Goal: Task Accomplishment & Management: Use online tool/utility

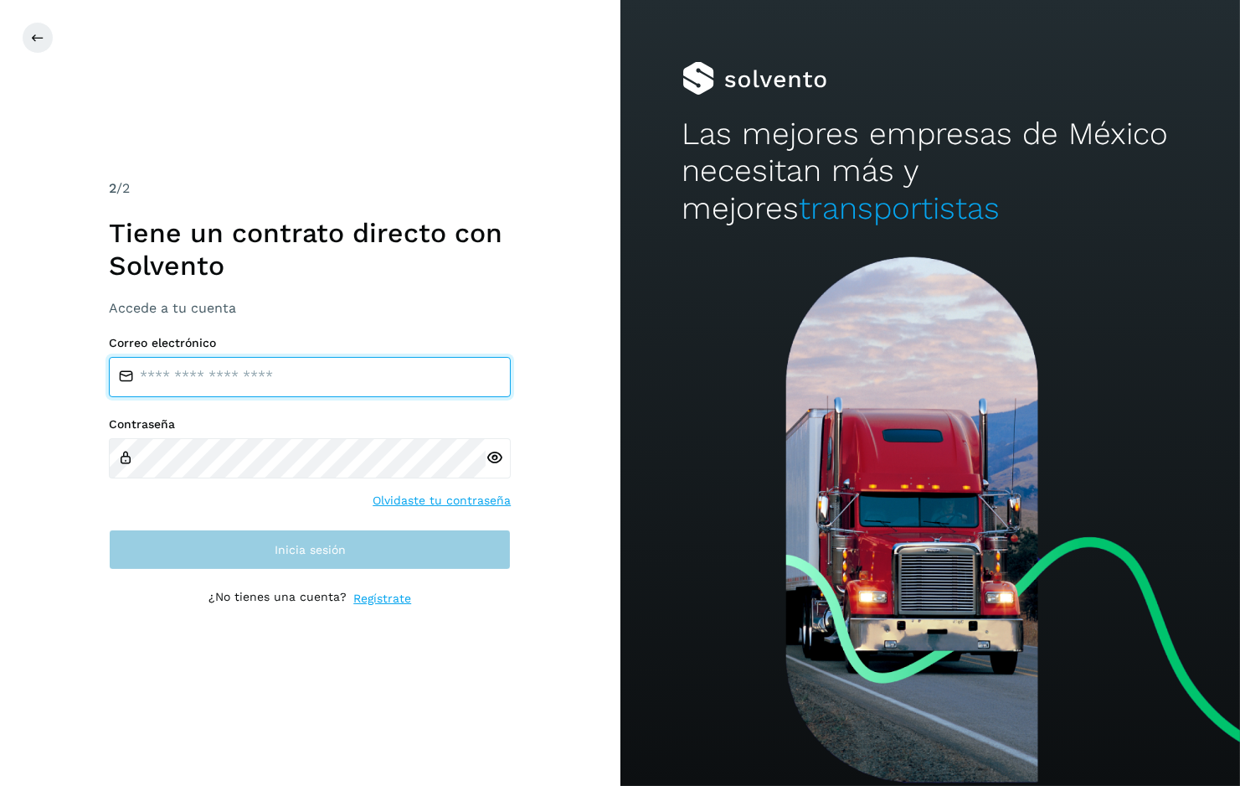
type input "**********"
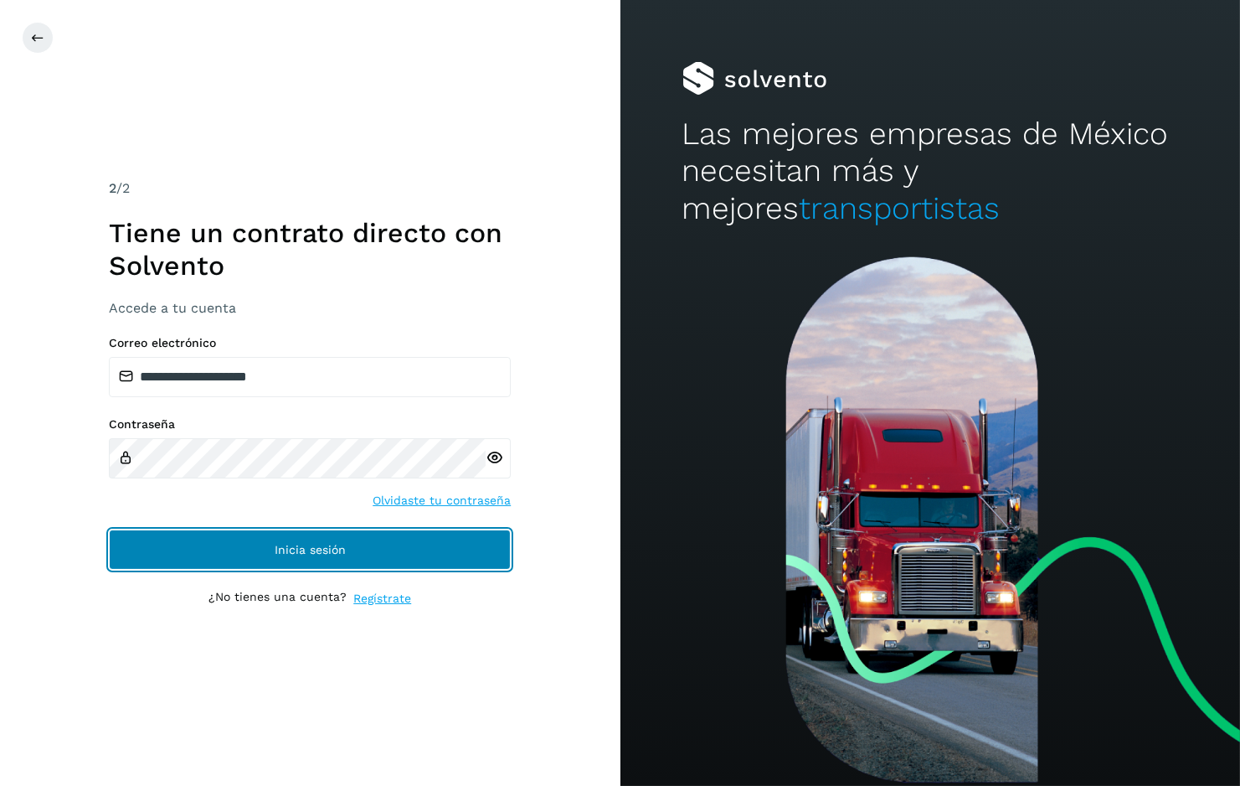
click at [441, 558] on button "Inicia sesión" at bounding box center [310, 549] width 402 height 40
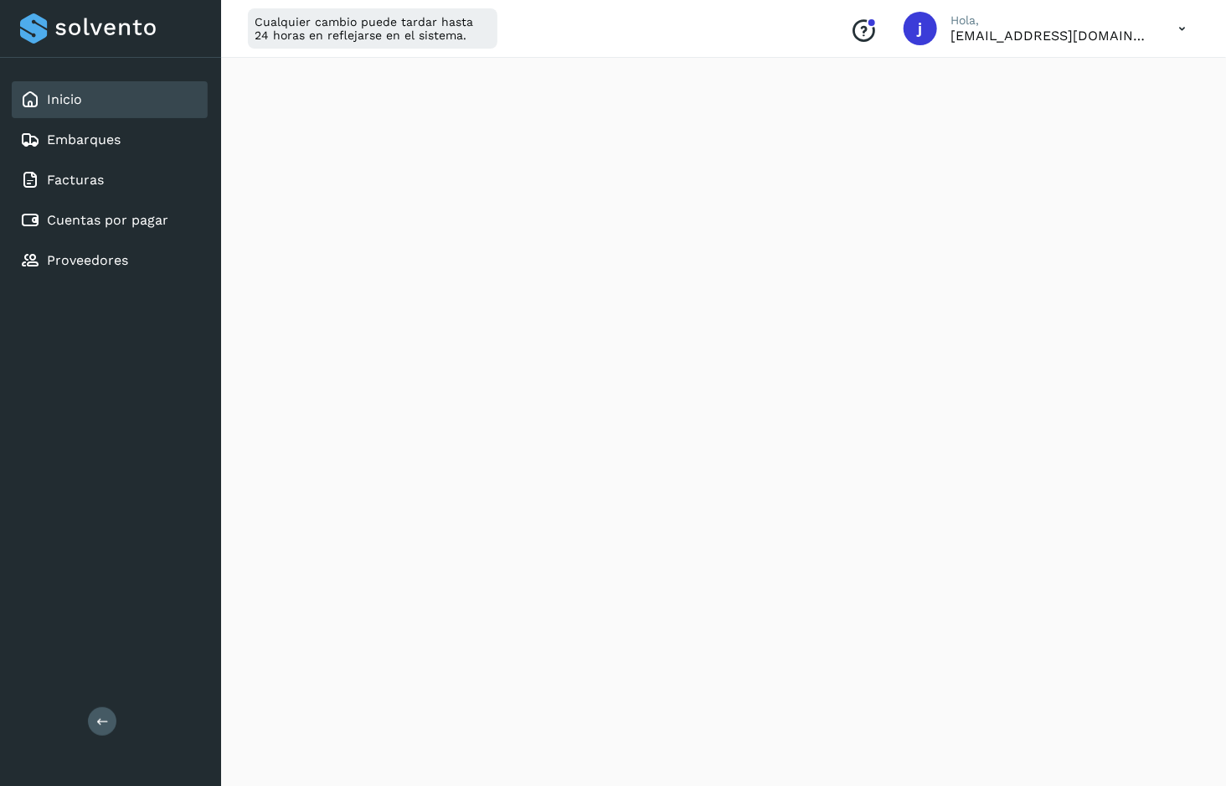
scroll to position [394, 0]
click at [118, 218] on link "Cuentas por pagar" at bounding box center [107, 220] width 121 height 16
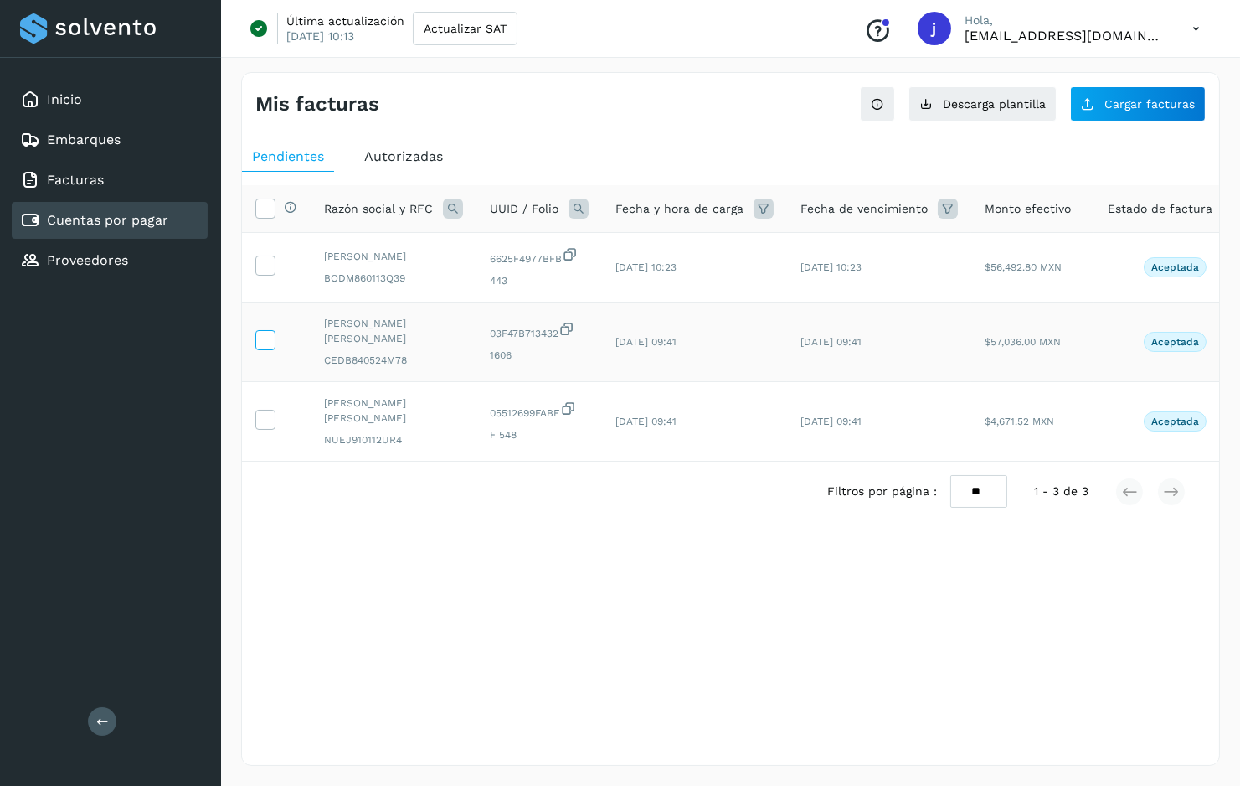
click at [265, 348] on icon at bounding box center [265, 339] width 18 height 18
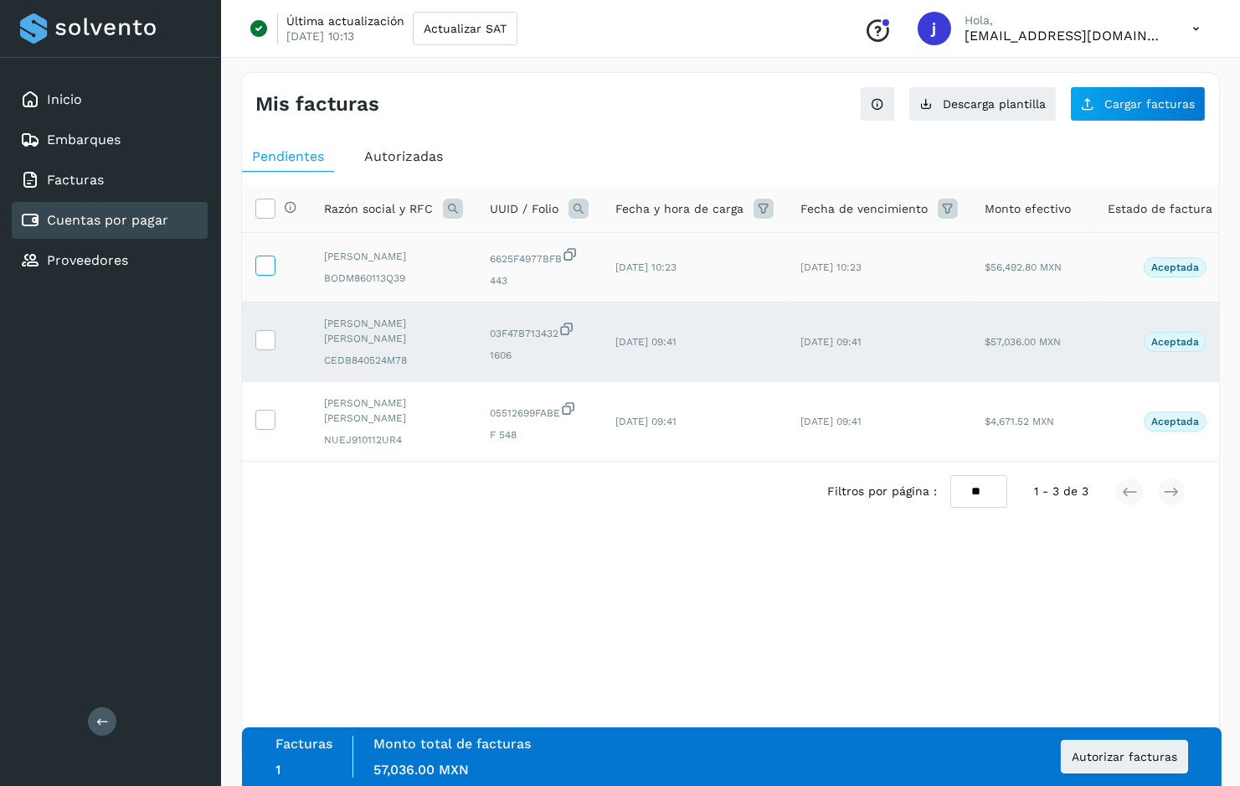
click at [268, 273] on icon at bounding box center [265, 264] width 18 height 18
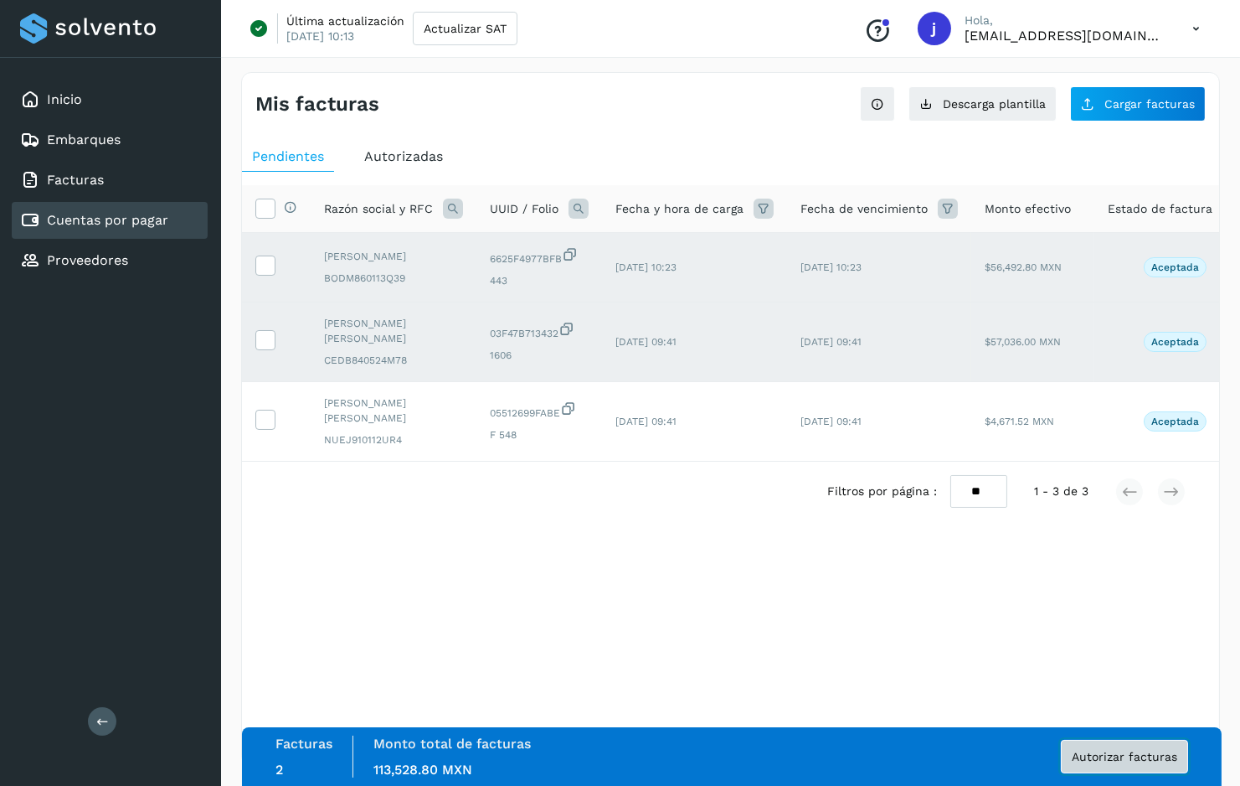
click at [1124, 751] on span "Autorizar facturas" at bounding box center [1125, 756] width 106 height 12
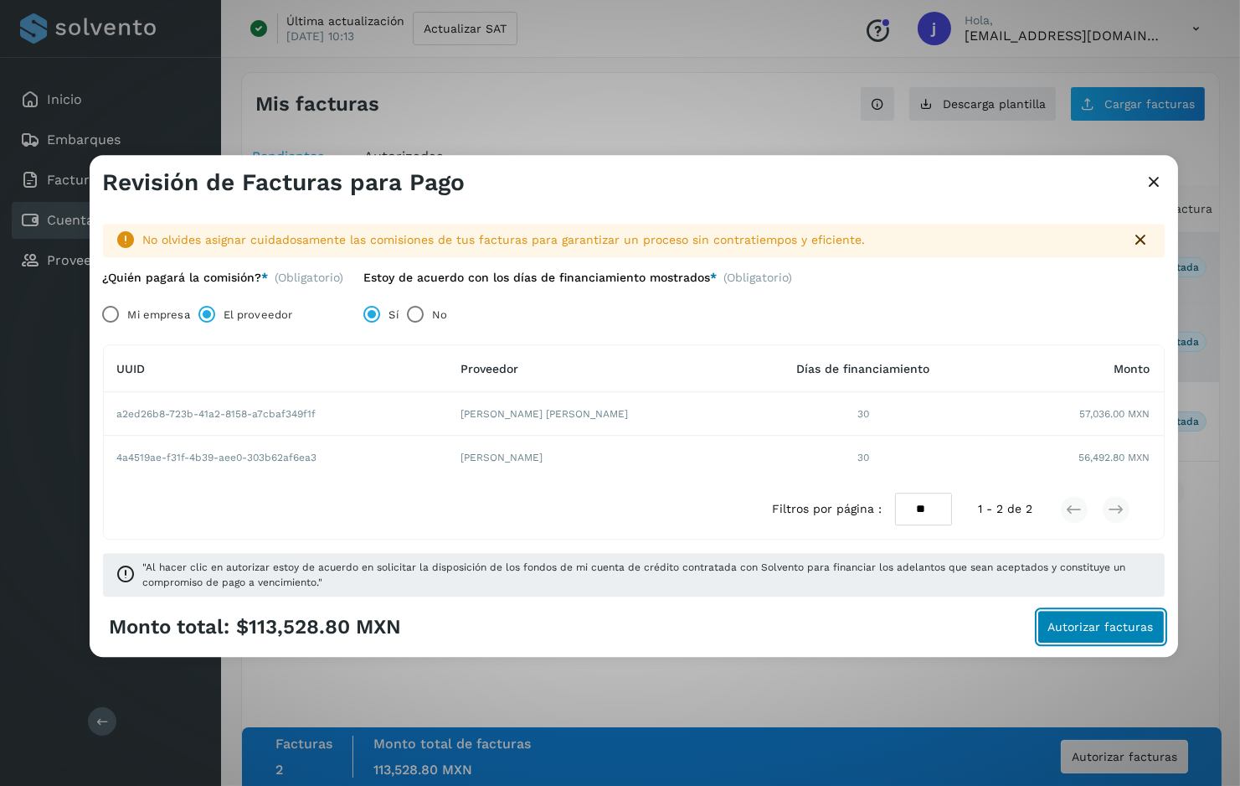
click at [1076, 621] on span "Autorizar facturas" at bounding box center [1101, 627] width 106 height 12
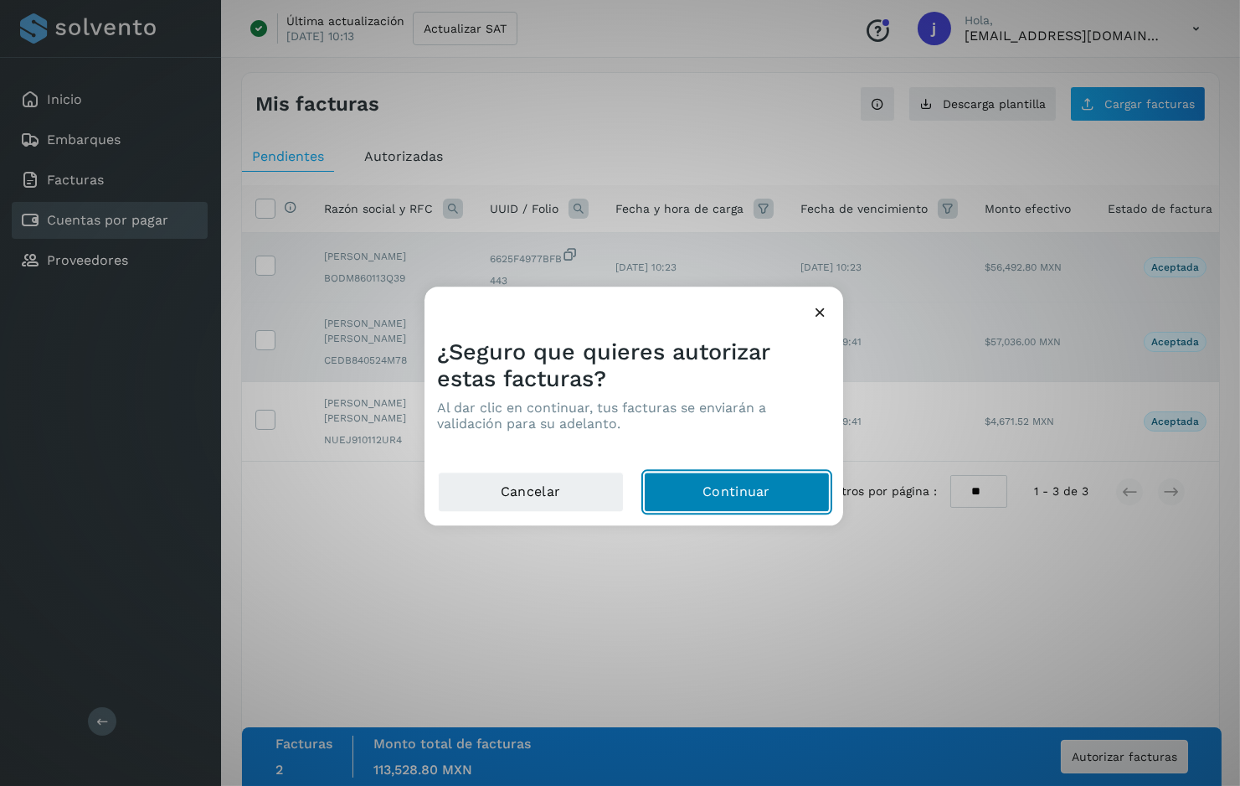
click at [729, 496] on button "Continuar" at bounding box center [737, 492] width 186 height 40
